Goal: Task Accomplishment & Management: Use online tool/utility

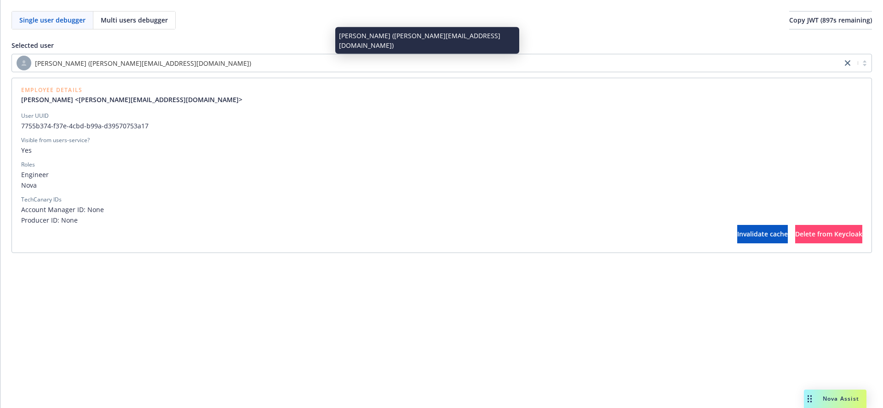
click at [192, 64] on div "[PERSON_NAME] ([PERSON_NAME][EMAIL_ADDRESS][DOMAIN_NAME])" at bounding box center [427, 63] width 821 height 15
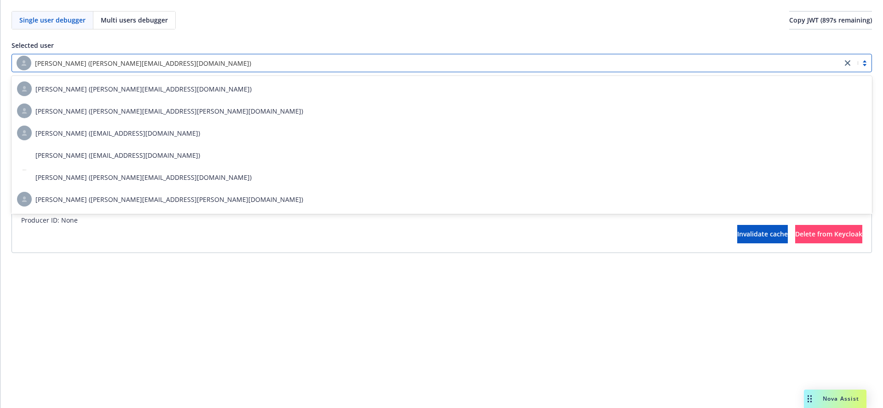
paste input "32d267bb-d775-4fc1-831b-ccf5586fed6c"
type input "32d267bb-d775-4fc1-831b-ccf5586fed6c"
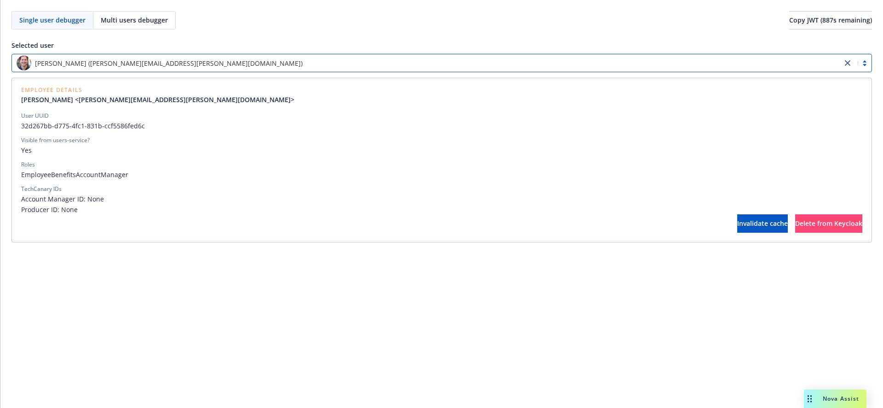
click at [231, 186] on div "TechCanary IDs" at bounding box center [441, 189] width 841 height 8
